Goal: Information Seeking & Learning: Check status

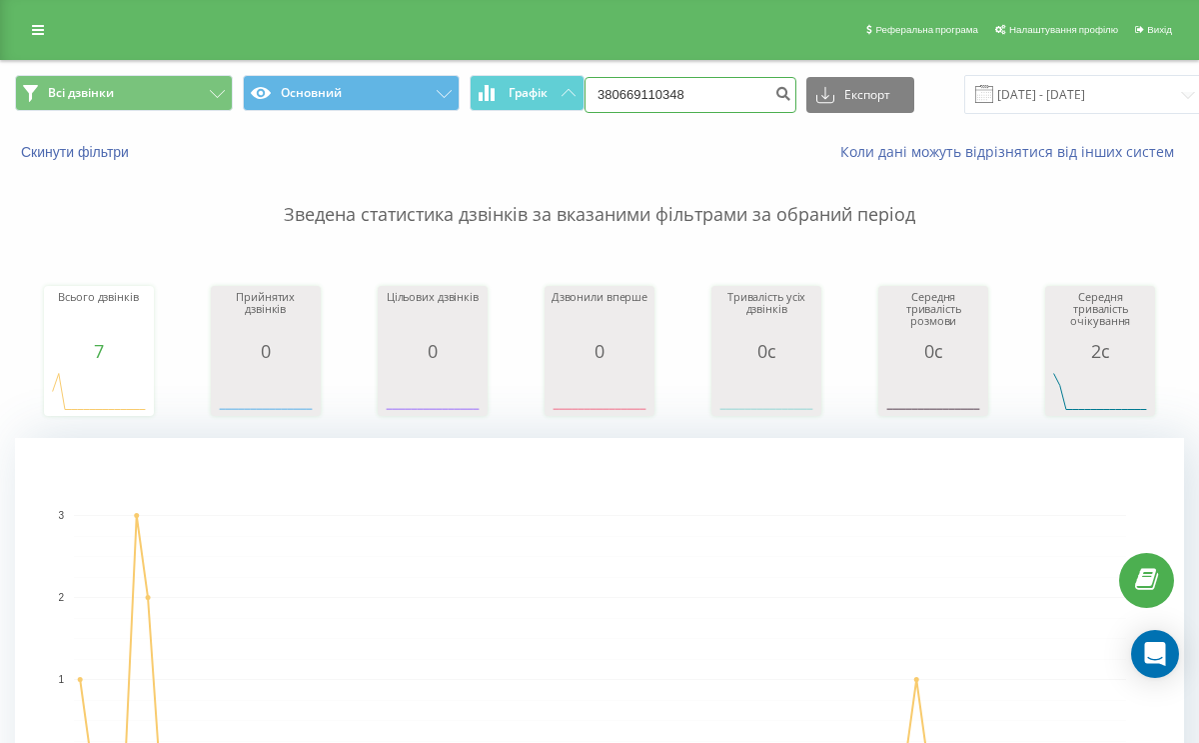
click at [654, 104] on input "380669110348" at bounding box center [691, 95] width 212 height 36
click at [654, 105] on input "380669110348" at bounding box center [691, 95] width 212 height 36
paste input "506738870"
type input "380506738870"
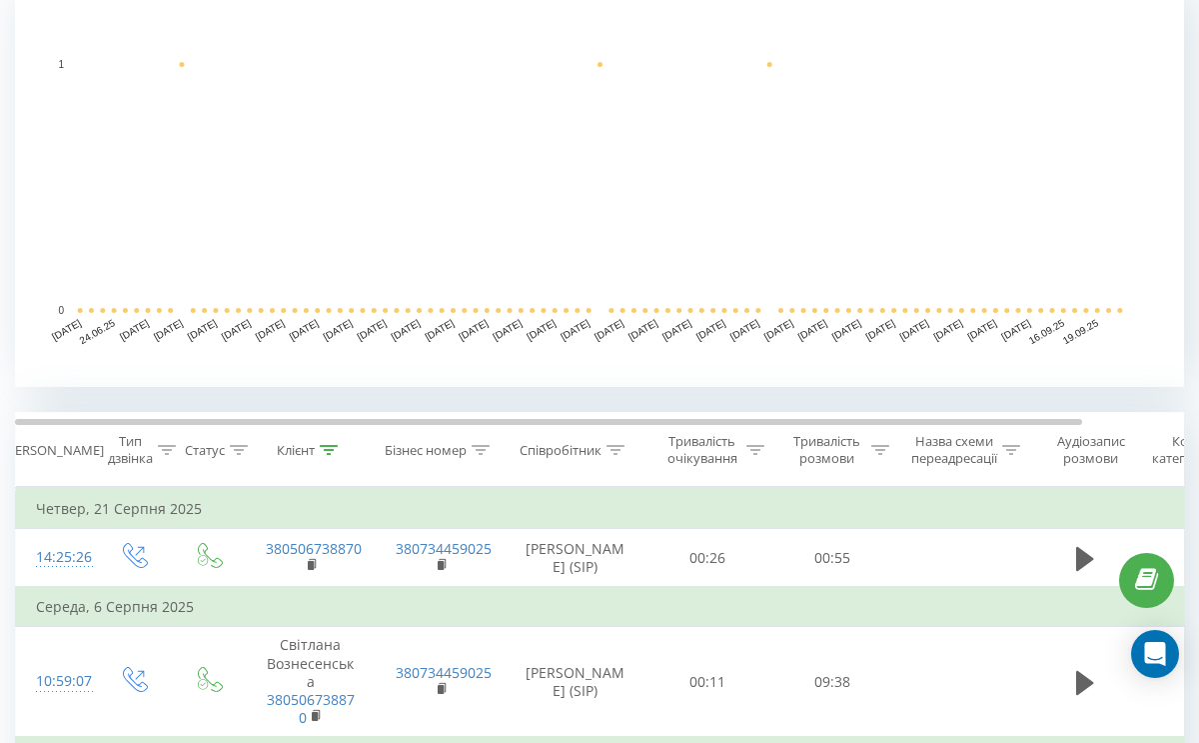
scroll to position [456, 0]
